Goal: Information Seeking & Learning: Learn about a topic

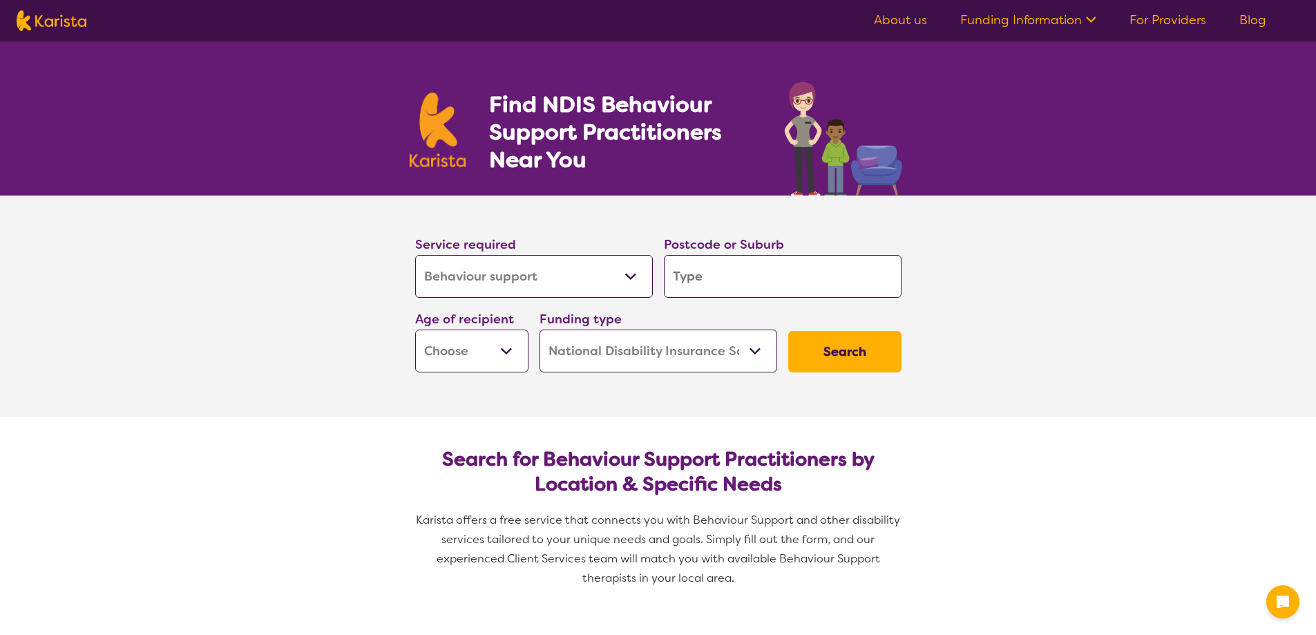
select select "Behaviour support"
select select "NDIS"
select select "Behaviour support"
select select "NDIS"
click at [722, 269] on input "search" at bounding box center [783, 276] width 238 height 43
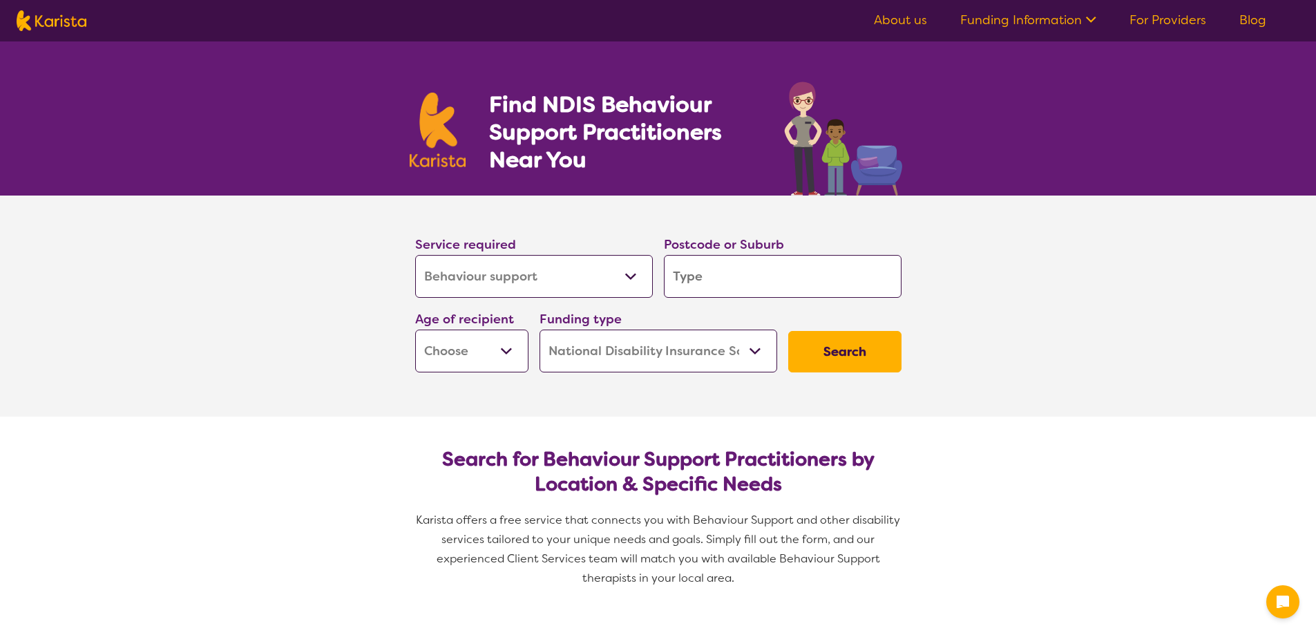
type input "3"
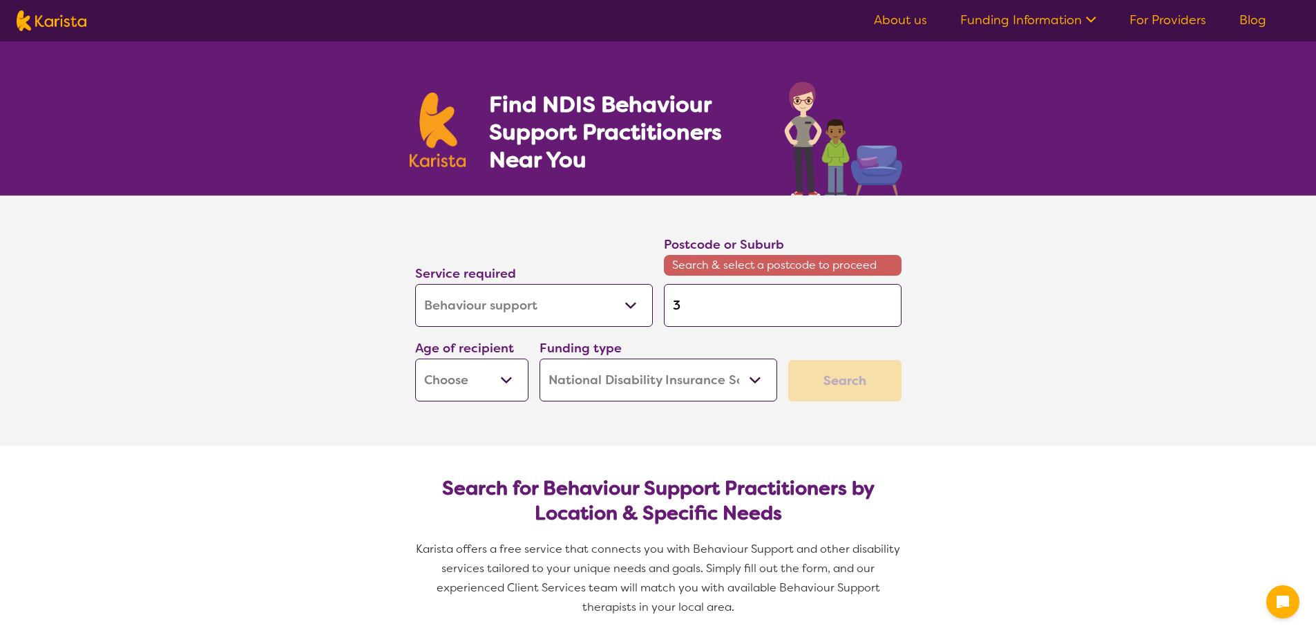
type input "30"
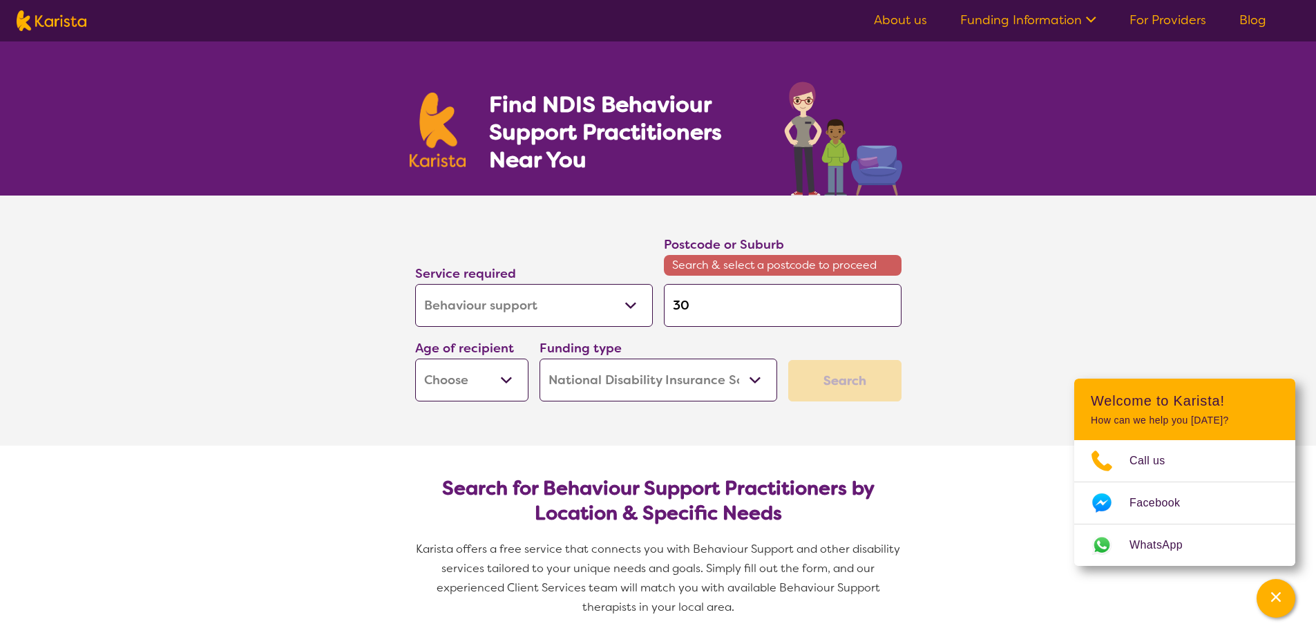
type input "309"
type input "3095"
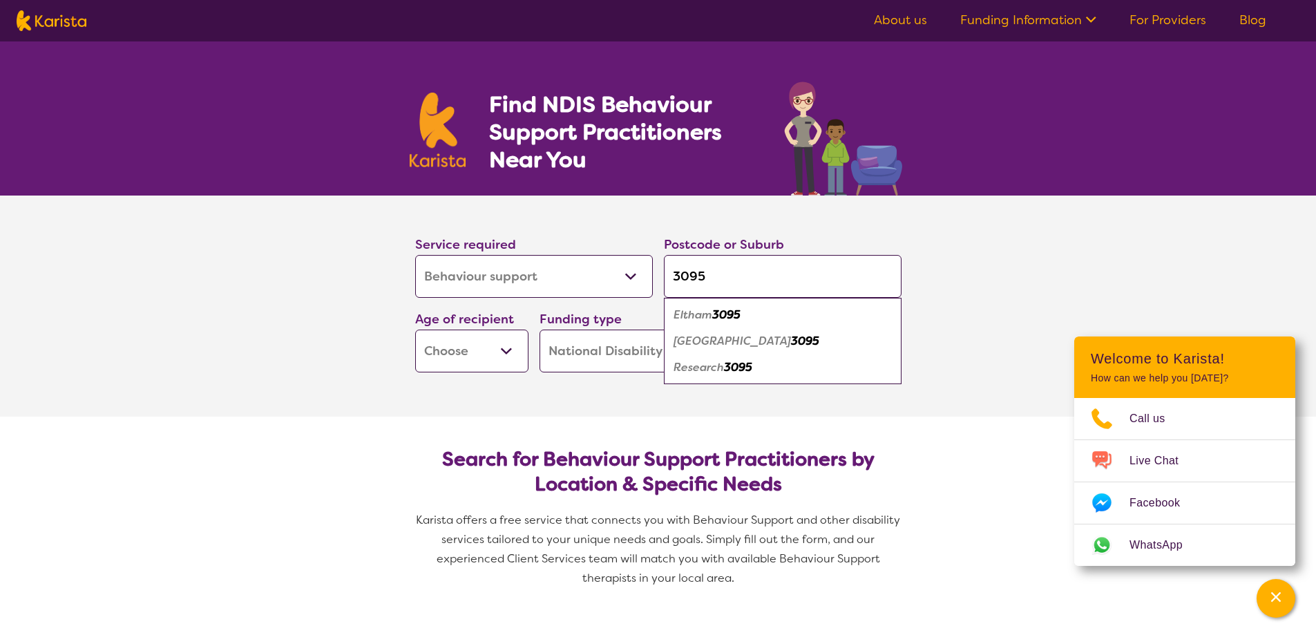
type input "3095"
click at [700, 314] on em "Eltham" at bounding box center [693, 314] width 39 height 15
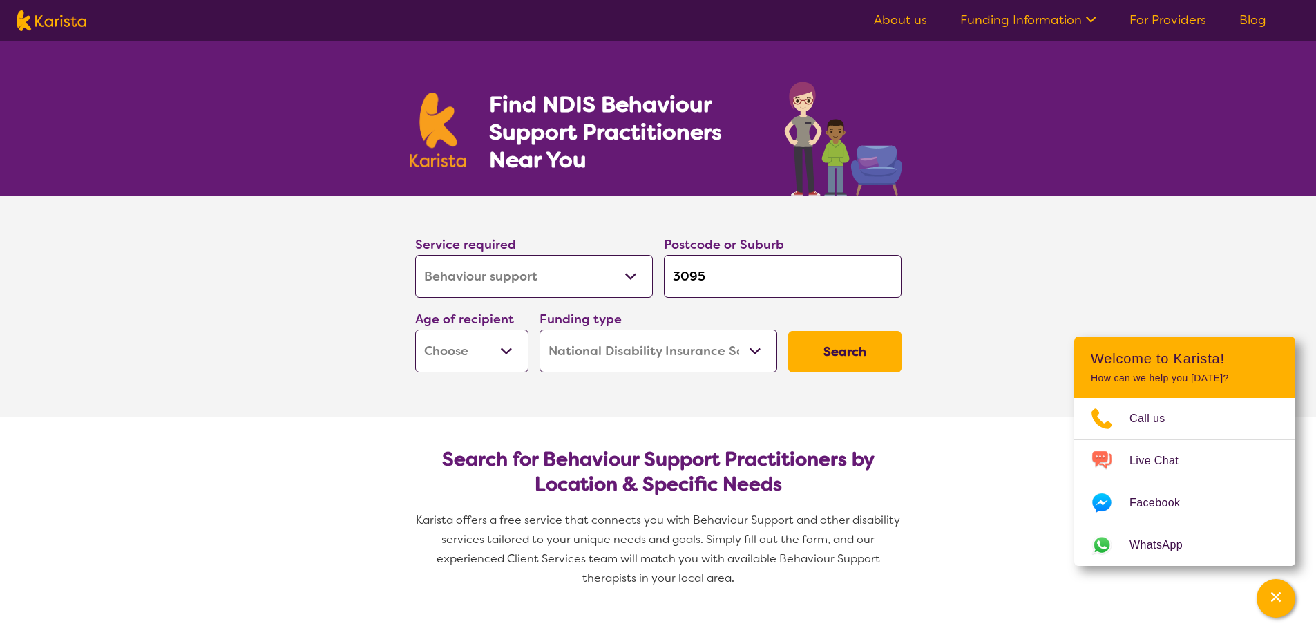
click at [502, 352] on select "Early Childhood - 0 to 9 Child - 10 to 11 Adolescent - 12 to 17 Adult - 18 to 6…" at bounding box center [471, 351] width 113 height 43
select select "EC"
click at [415, 330] on select "Early Childhood - 0 to 9 Child - 10 to 11 Adolescent - 12 to 17 Adult - 18 to 6…" at bounding box center [471, 351] width 113 height 43
select select "EC"
click at [516, 346] on select "Early Childhood - 0 to 9 Child - 10 to 11 Adolescent - 12 to 17 Adult - 18 to 6…" at bounding box center [471, 351] width 113 height 43
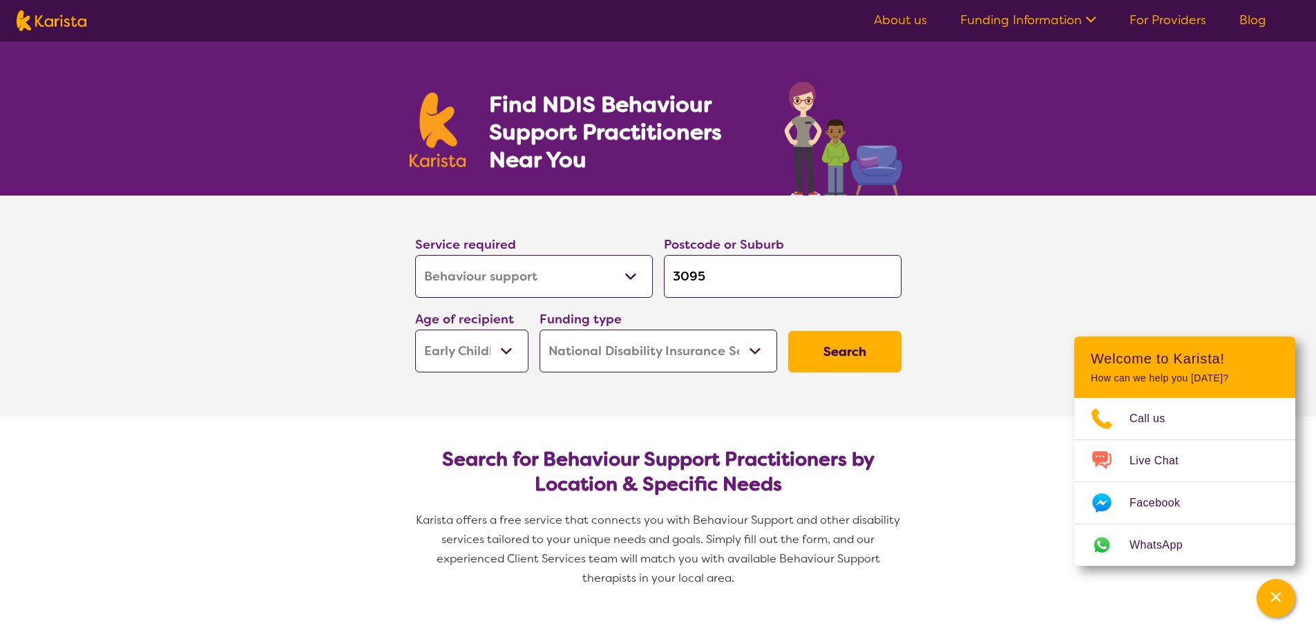
click at [516, 346] on select "Early Childhood - 0 to 9 Child - 10 to 11 Adolescent - 12 to 17 Adult - 18 to 6…" at bounding box center [471, 351] width 113 height 43
click at [760, 346] on select "Home Care Package (HCP) National Disability Insurance Scheme (NDIS) I don't know" at bounding box center [659, 351] width 238 height 43
select select "i-don-t-know"
click at [540, 330] on select "Home Care Package (HCP) National Disability Insurance Scheme (NDIS) I don't know" at bounding box center [659, 351] width 238 height 43
select select "i-don-t-know"
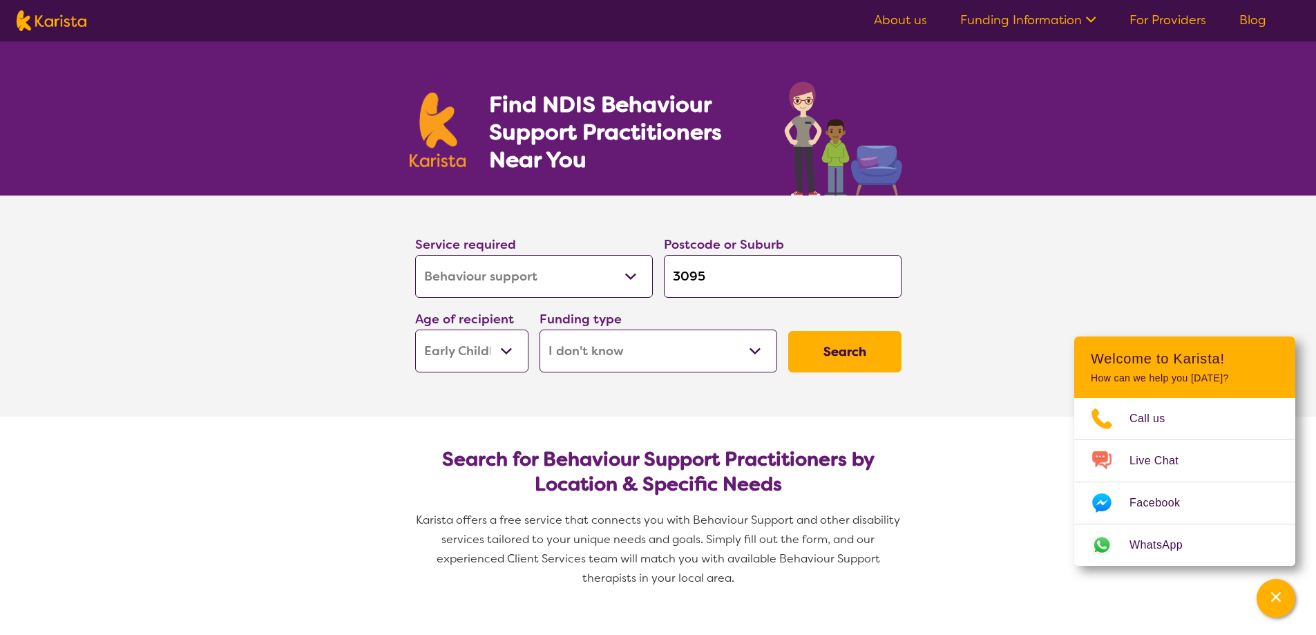
click at [838, 354] on button "Search" at bounding box center [844, 351] width 113 height 41
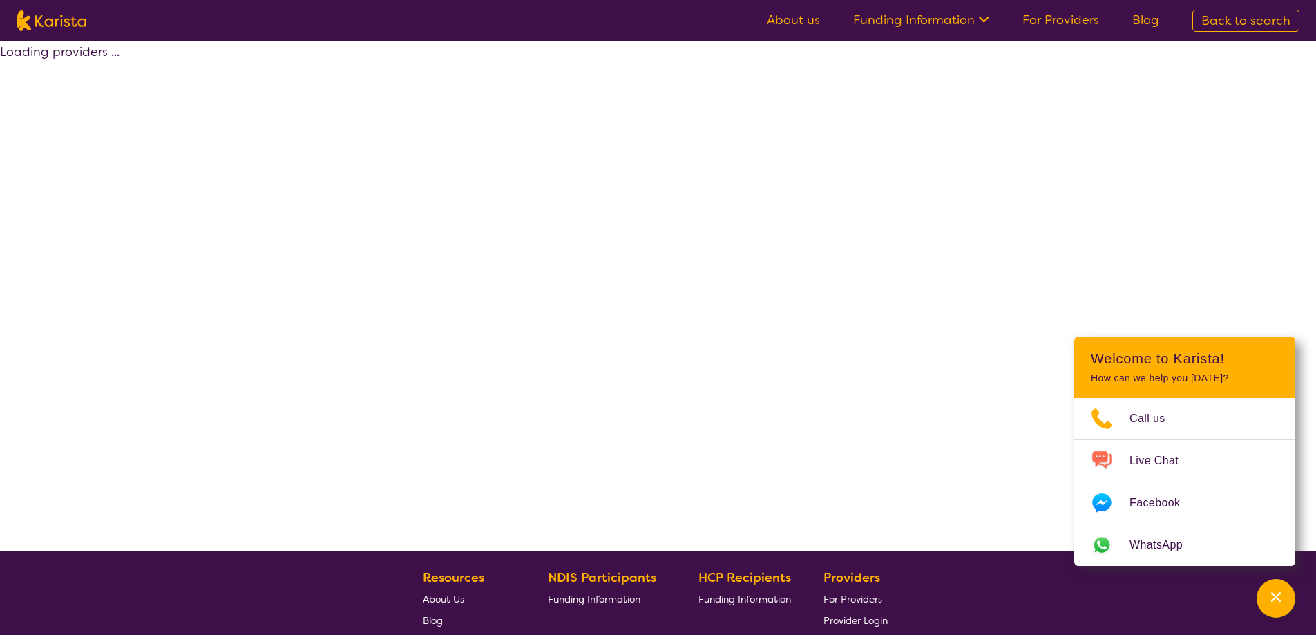
select select "Behaviour support"
select select "EC"
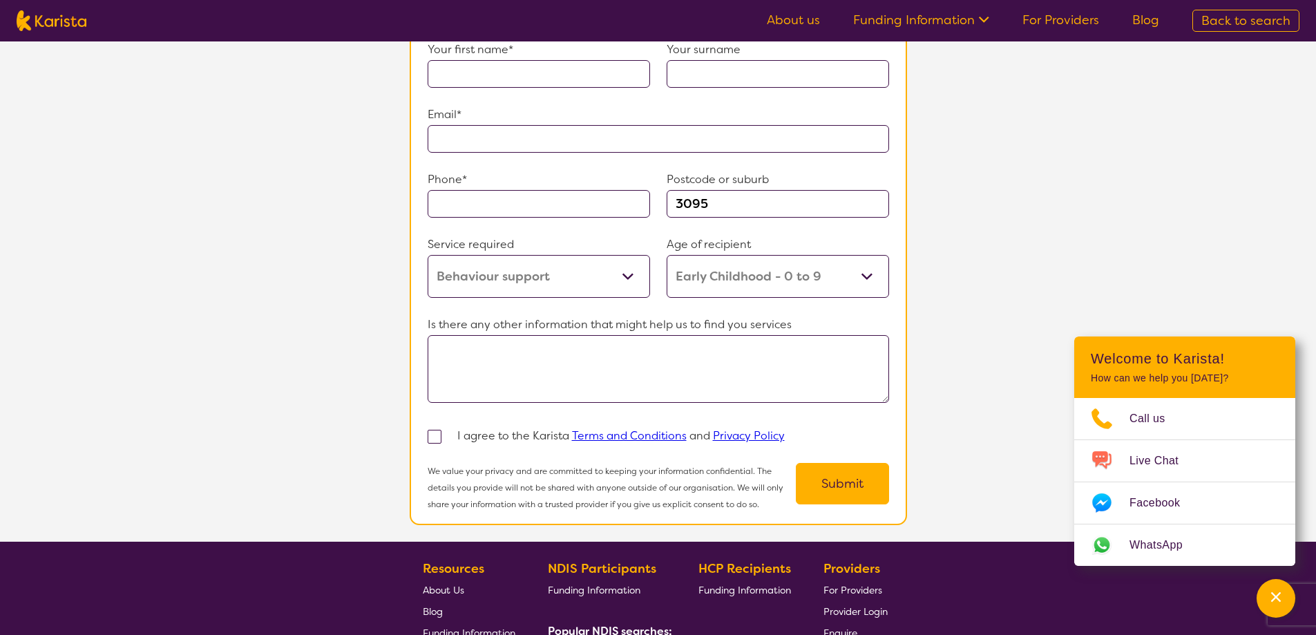
scroll to position [1036, 0]
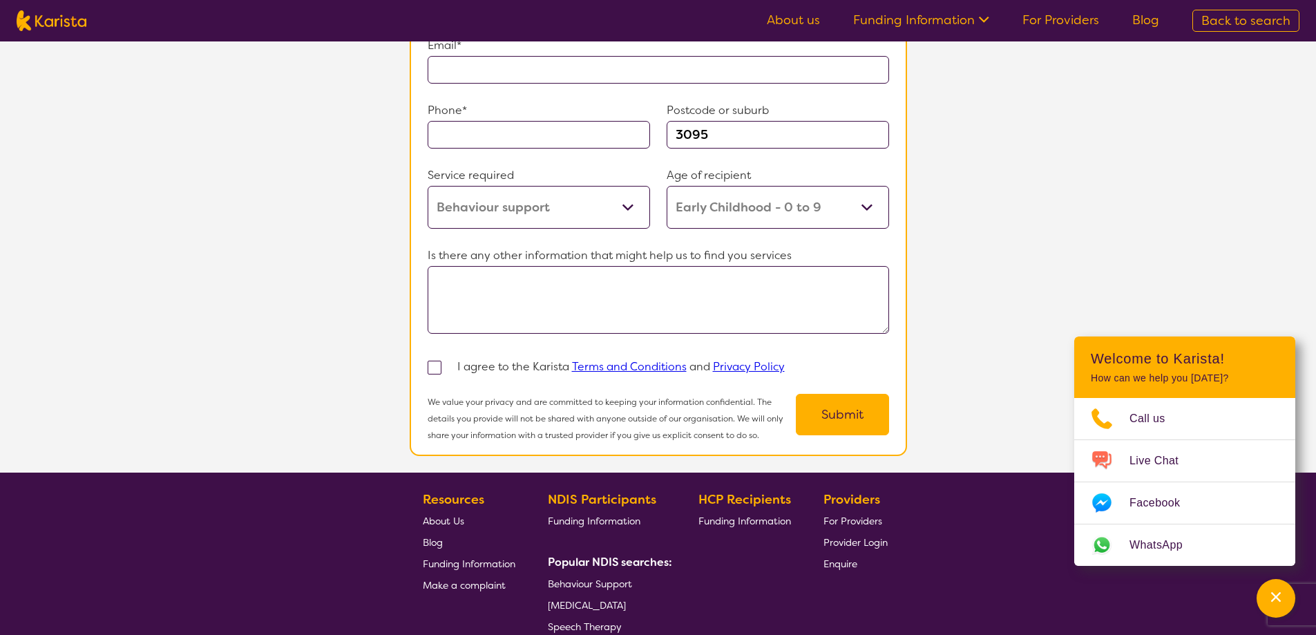
select select "Behaviour support"
select select "EC"
select select "NDIS"
select select "Behaviour support"
select select "EC"
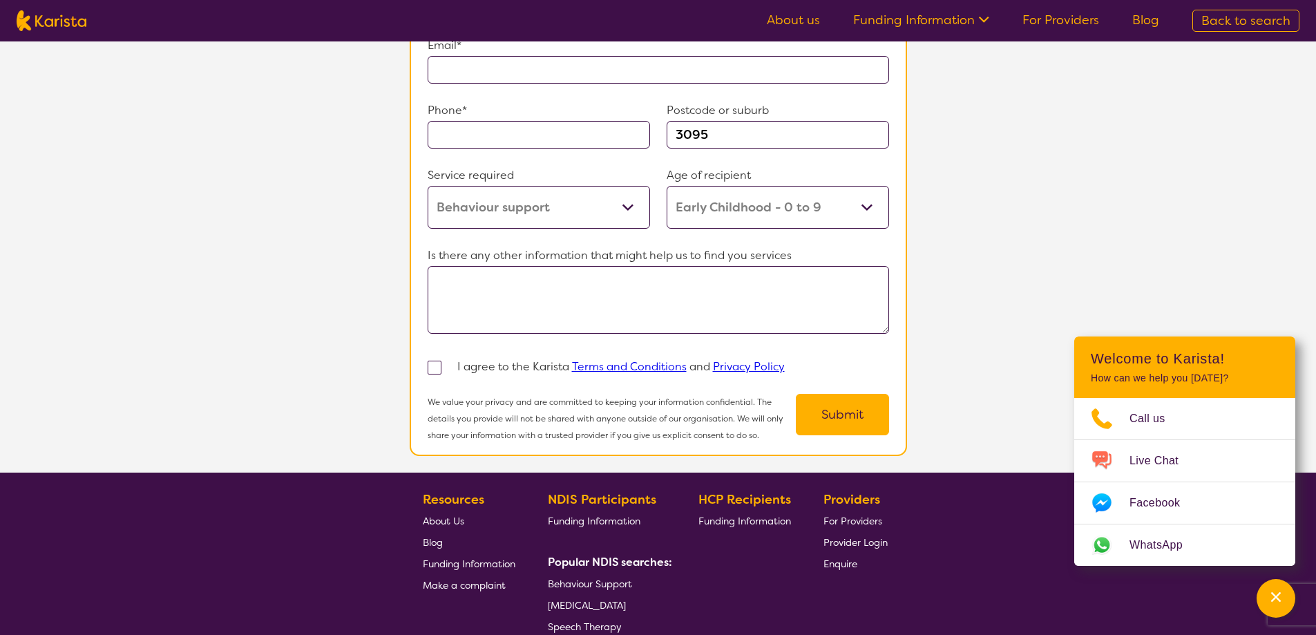
select select "NDIS"
